Goal: Find specific page/section: Find specific page/section

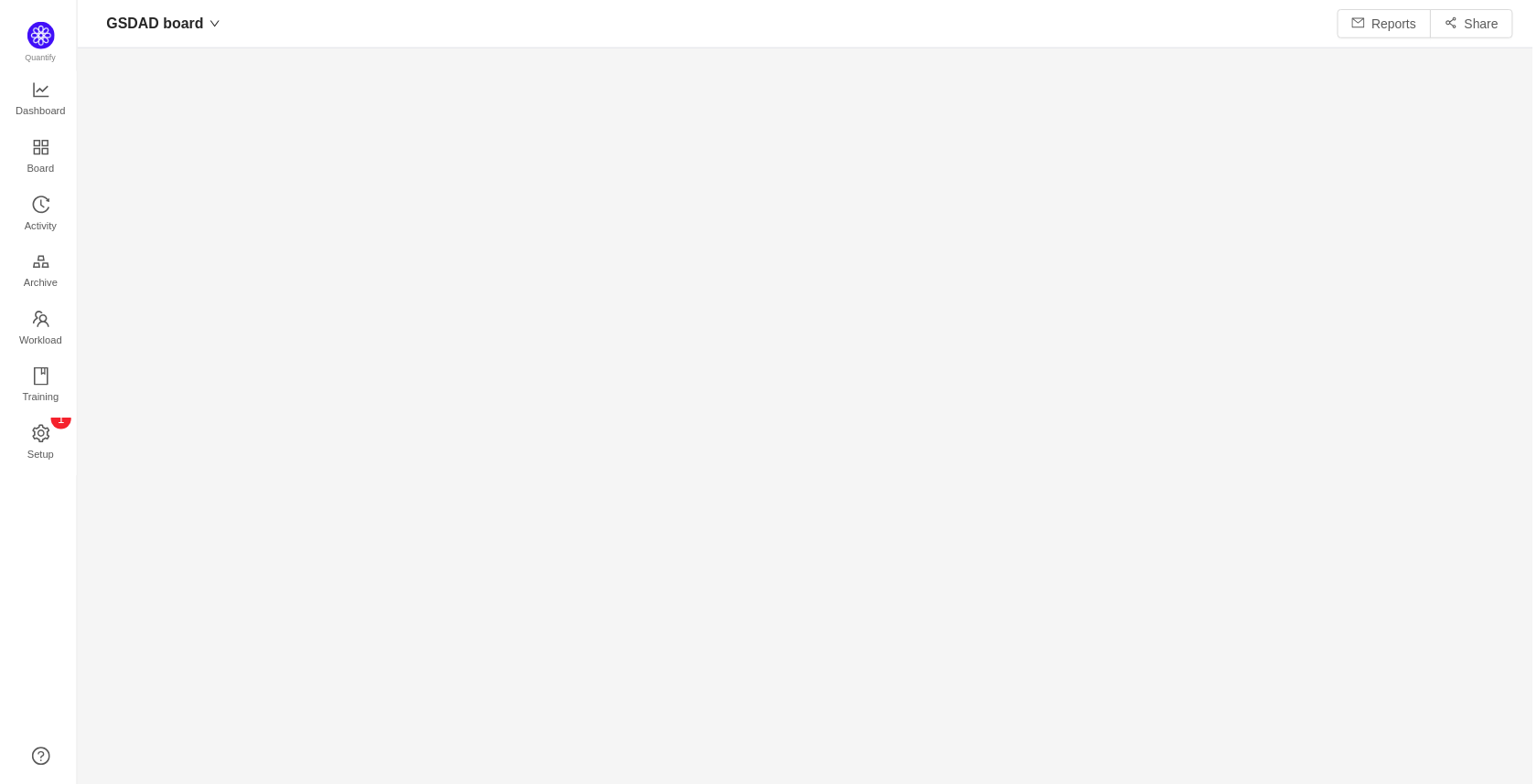
scroll to position [757, 1422]
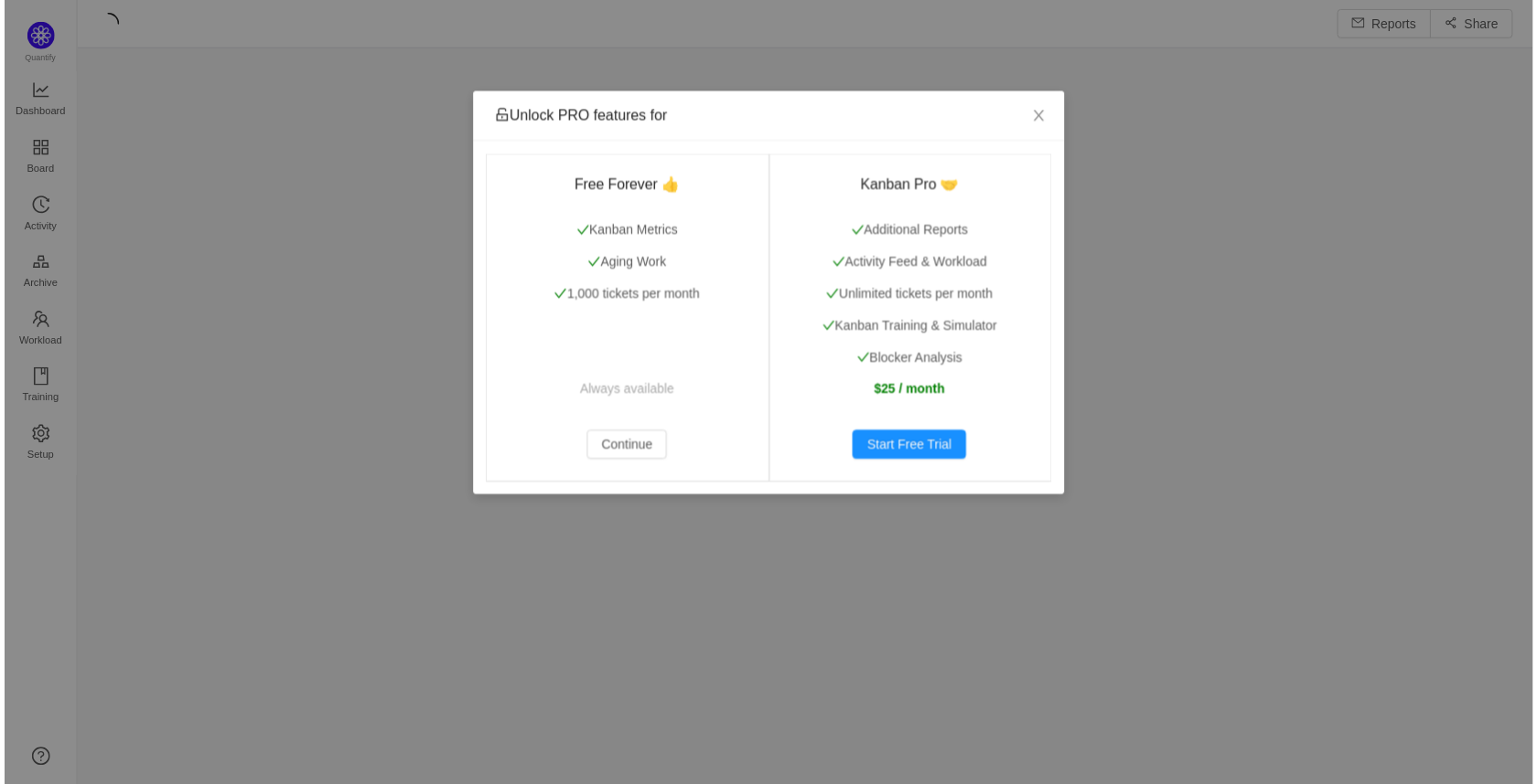
scroll to position [761, 1422]
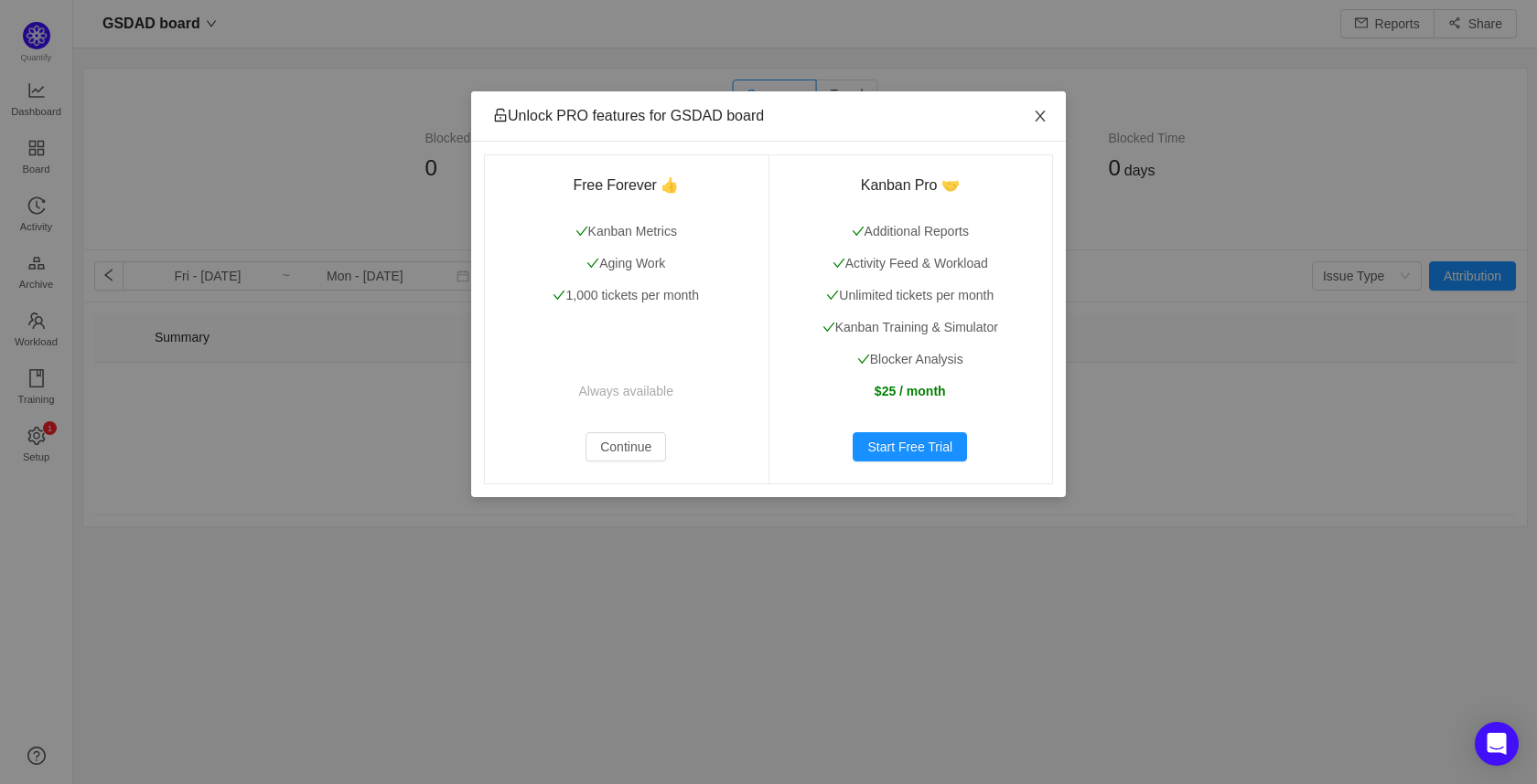
scroll to position [757, 1422]
click at [1039, 118] on icon "icon: close" at bounding box center [1040, 116] width 15 height 15
